Goal: Task Accomplishment & Management: Use online tool/utility

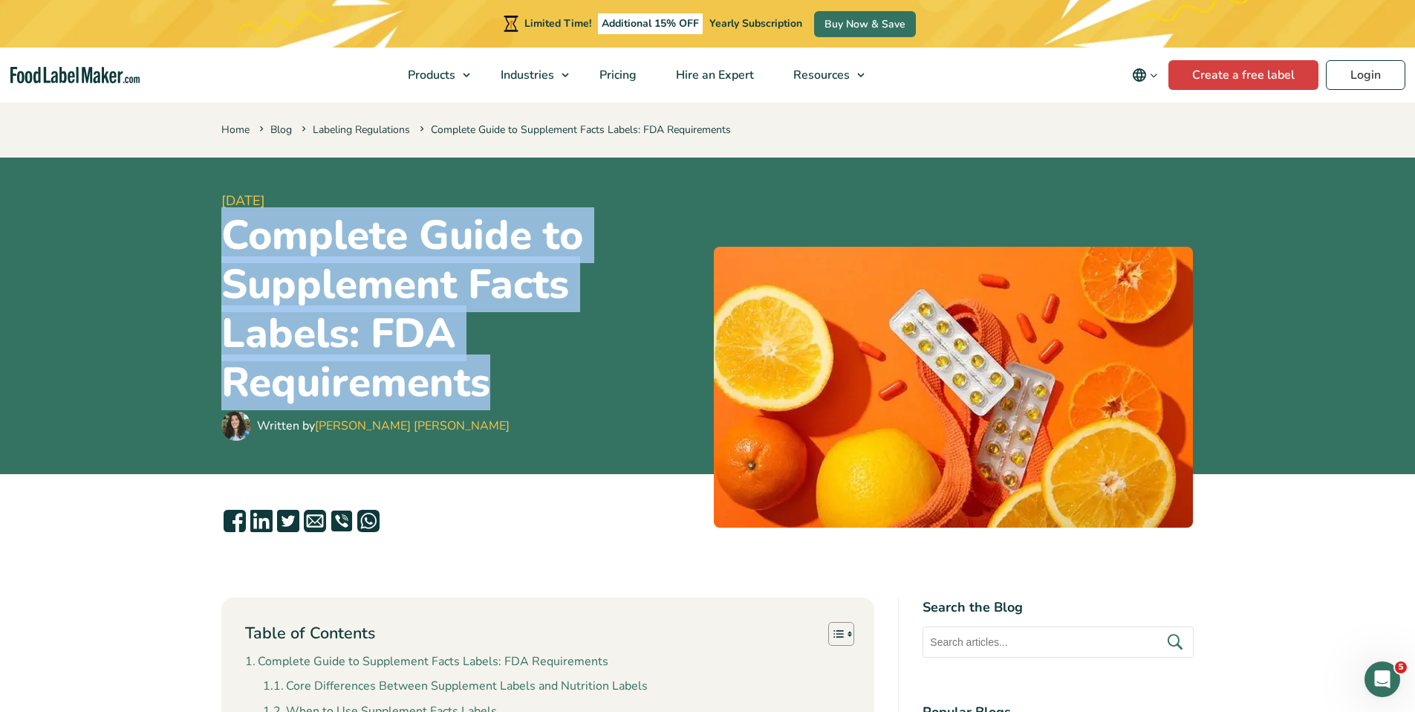
drag, startPoint x: 505, startPoint y: 377, endPoint x: 234, endPoint y: 238, distance: 304.3
click at [234, 238] on h1 "Complete Guide to Supplement Facts Labels: FDA Requirements" at bounding box center [461, 309] width 481 height 196
copy h1 "Complete Guide to Supplement Facts Labels: FDA Requirements"
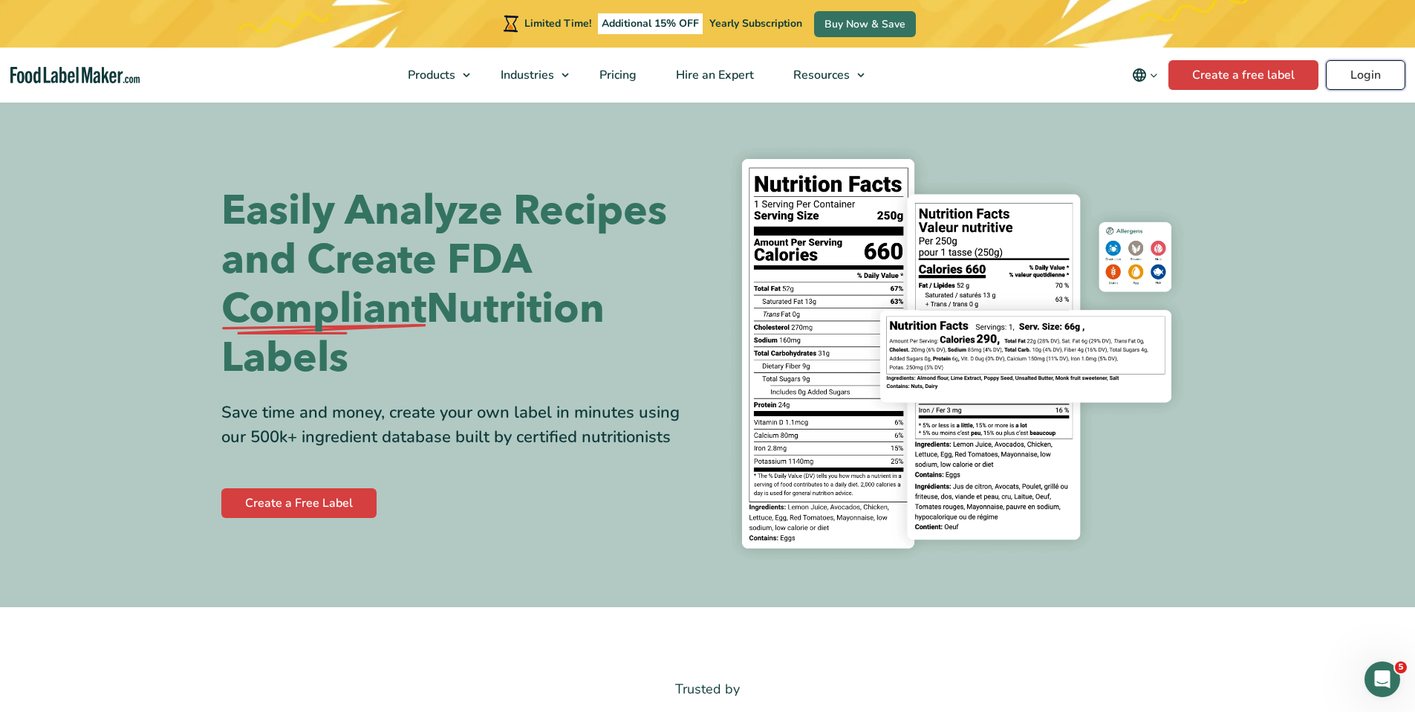
click at [1373, 68] on link "Login" at bounding box center [1365, 75] width 79 height 30
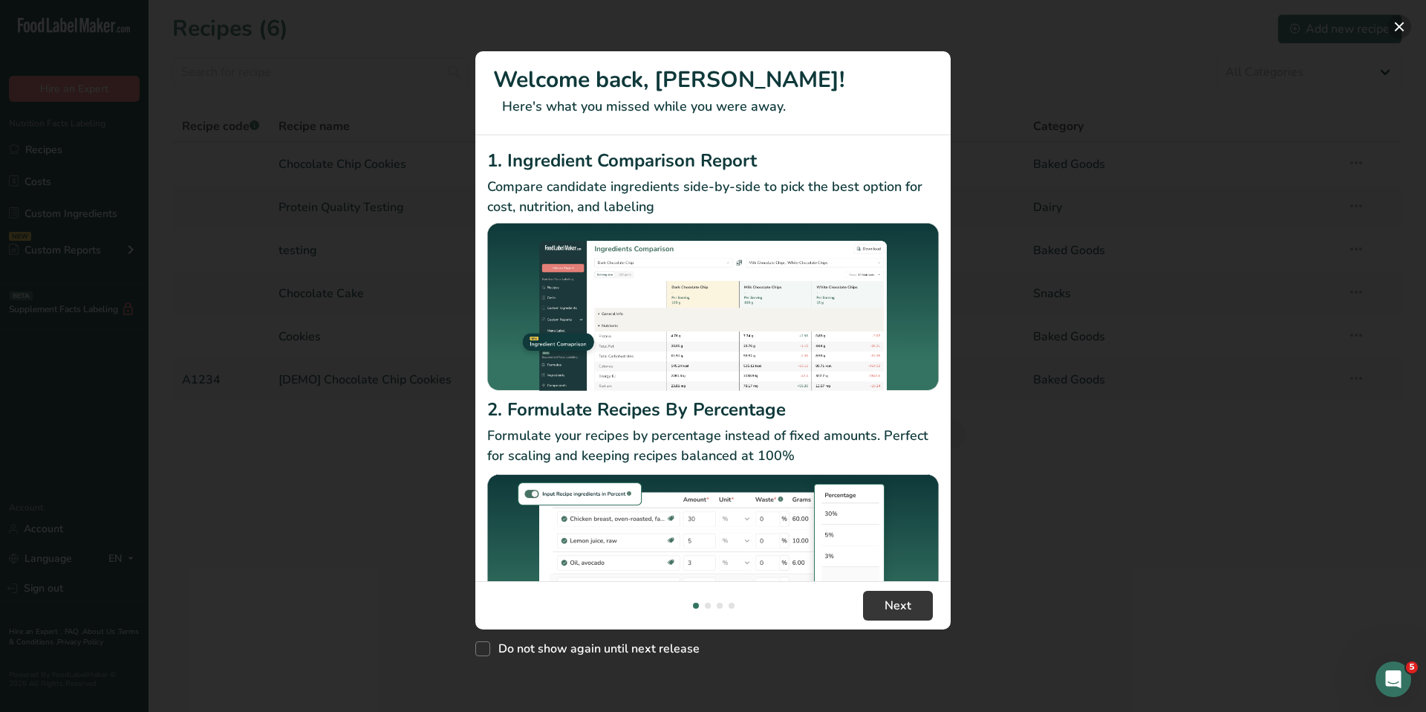
click at [1407, 26] on button "New Features" at bounding box center [1399, 27] width 24 height 24
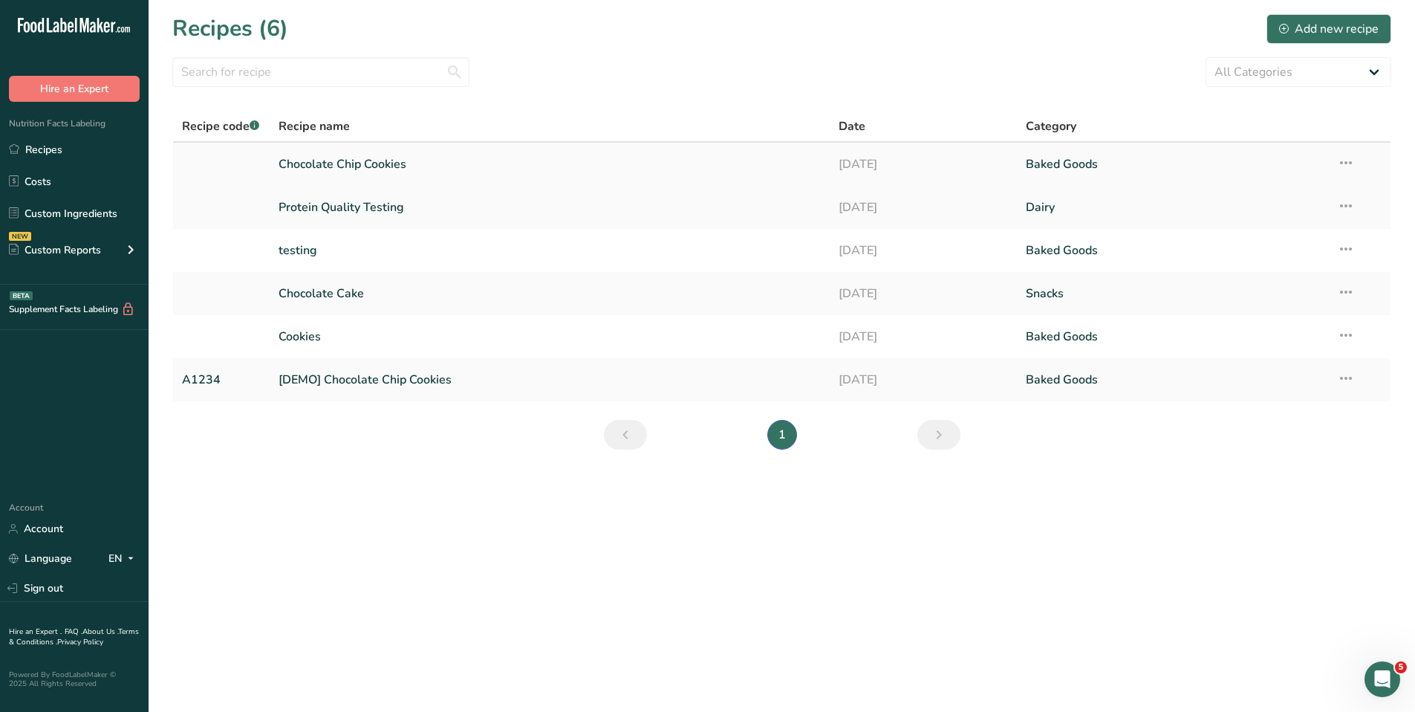
click at [331, 173] on link "Chocolate Chip Cookies" at bounding box center [550, 164] width 543 height 31
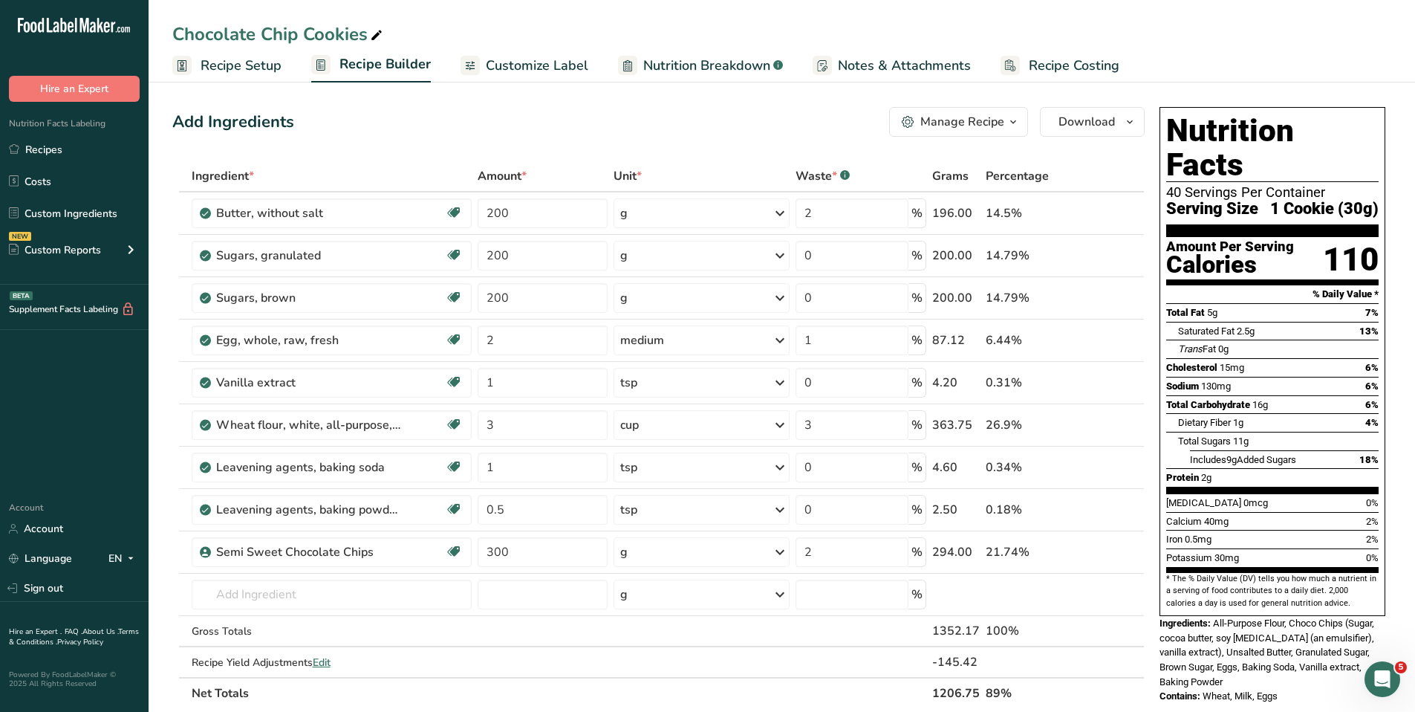
click at [227, 67] on span "Recipe Setup" at bounding box center [241, 66] width 81 height 20
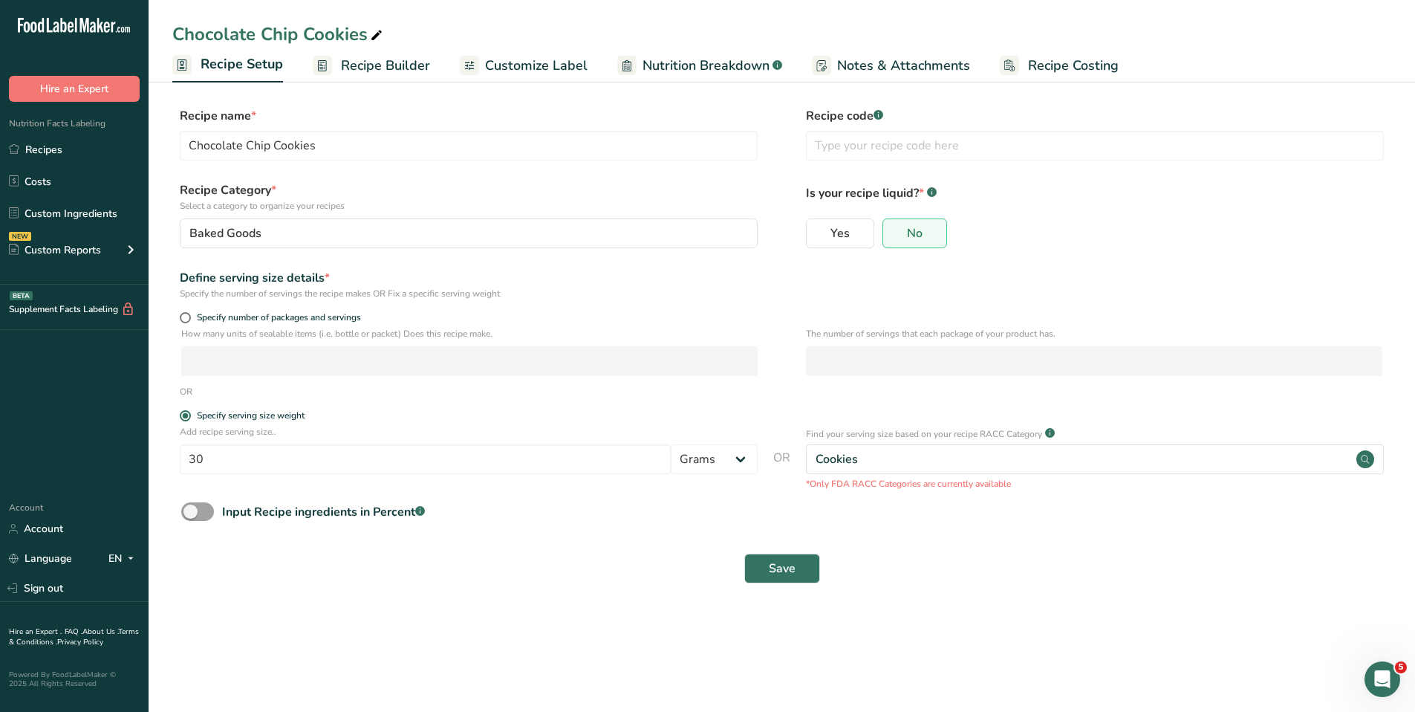
click at [567, 65] on span "Customize Label" at bounding box center [536, 66] width 102 height 20
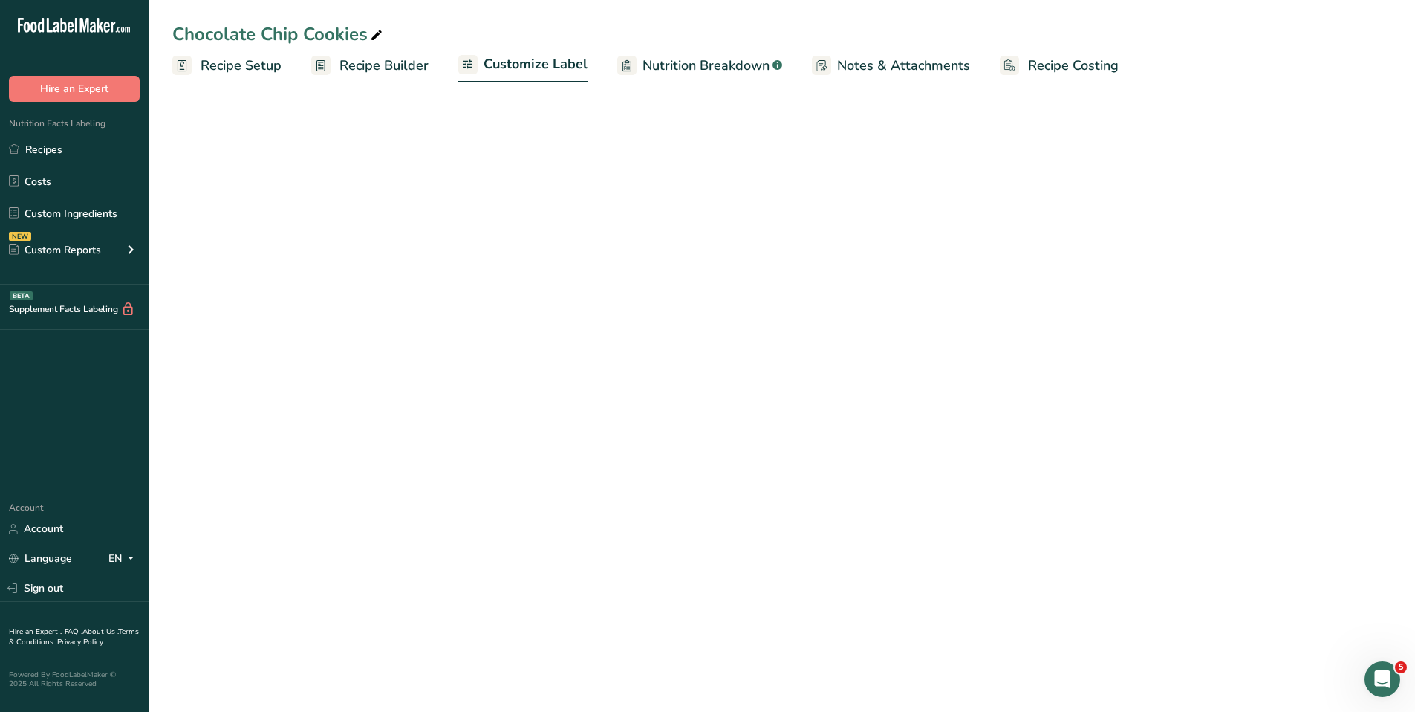
click at [689, 68] on span "Nutrition Breakdown" at bounding box center [705, 66] width 127 height 20
select select "Calories"
